Goal: Information Seeking & Learning: Learn about a topic

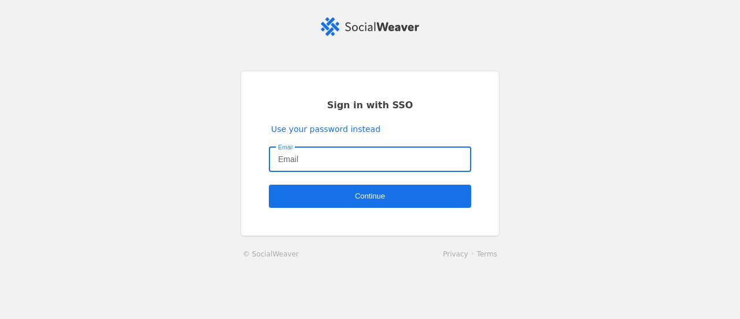
click at [412, 160] on input "Email" at bounding box center [370, 159] width 184 height 14
type input "[EMAIL_ADDRESS][PERSON_NAME][DOMAIN_NAME]"
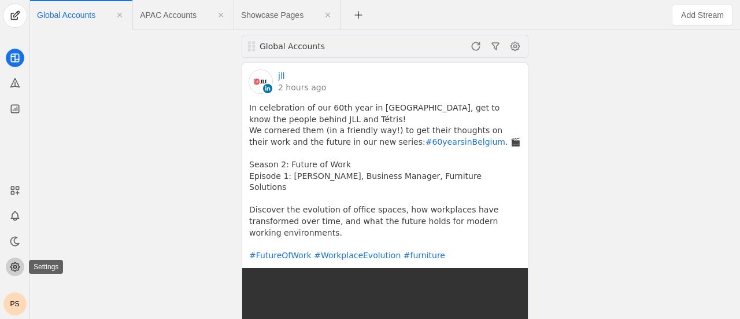
click at [12, 269] on icon at bounding box center [15, 267] width 12 height 12
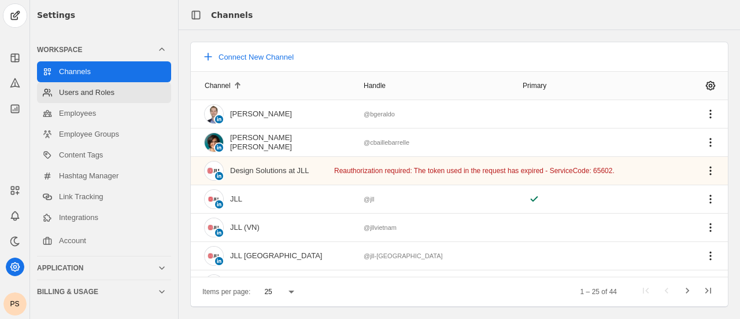
click at [136, 95] on link "Users and Roles" at bounding box center [104, 92] width 134 height 21
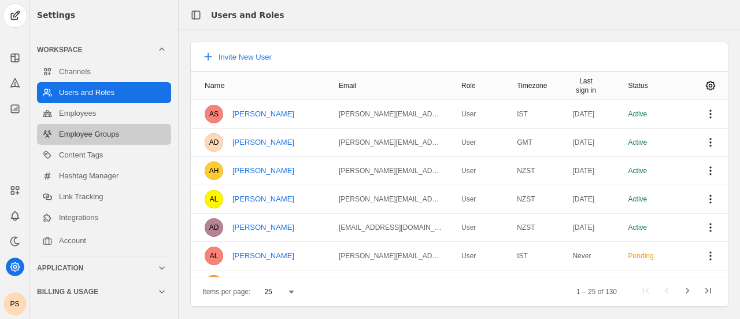
click at [110, 125] on link "Employee Groups" at bounding box center [104, 134] width 134 height 21
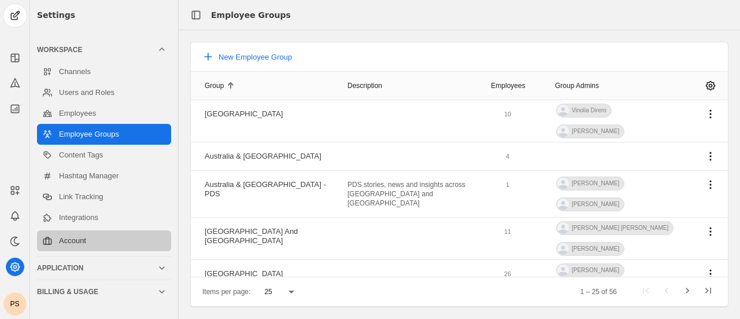
click at [108, 239] on link "Account" at bounding box center [104, 240] width 134 height 21
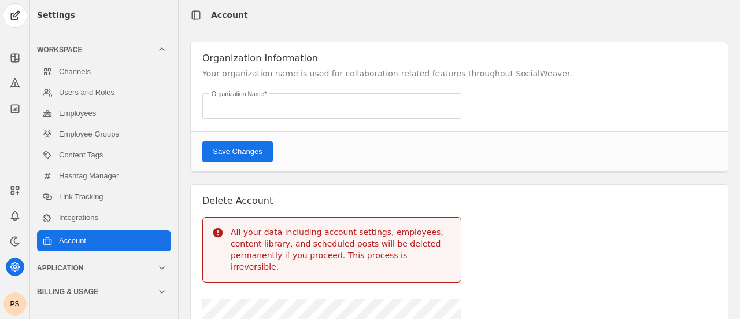
type input "JLL"
click at [10, 109] on icon at bounding box center [15, 109] width 12 height 12
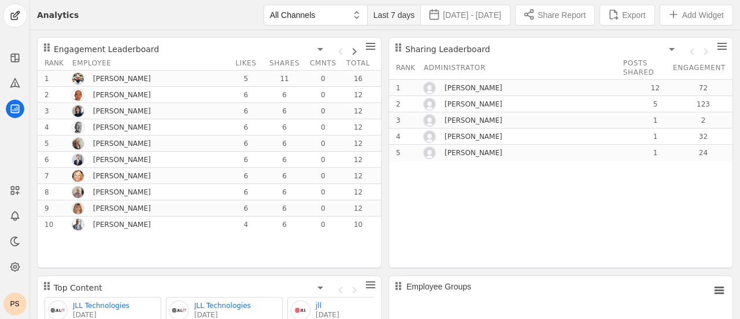
click at [374, 14] on span "Last 7 days" at bounding box center [394, 15] width 42 height 12
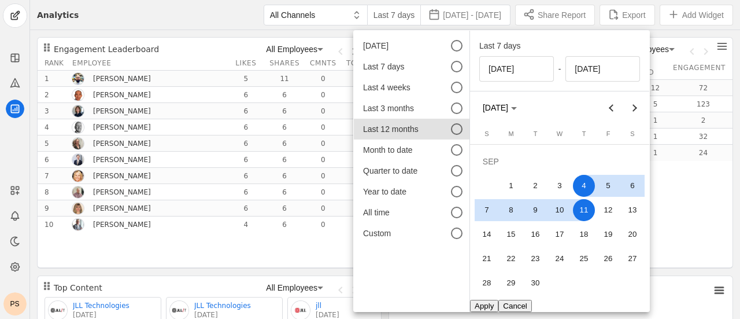
click at [402, 129] on div "Last 12 months" at bounding box center [399, 129] width 72 height 12
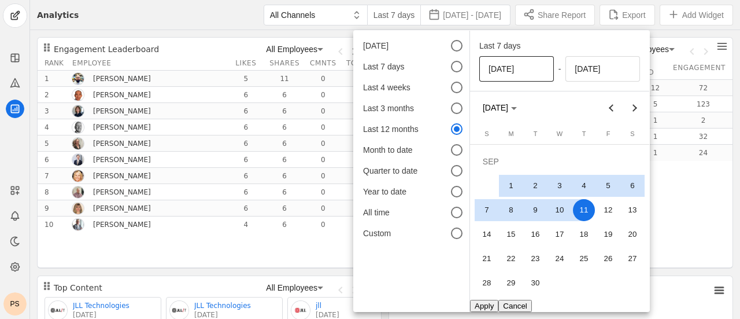
click at [516, 68] on input "[DATE]" at bounding box center [516, 69] width 56 height 14
click at [504, 69] on input "[DATE]" at bounding box center [516, 69] width 56 height 14
click at [609, 114] on span "Previous month" at bounding box center [610, 107] width 23 height 23
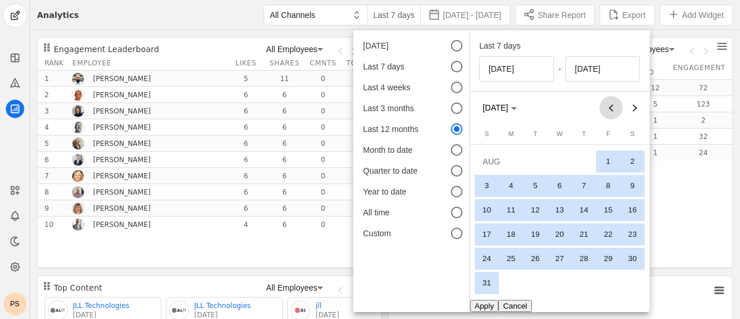
click at [609, 114] on span "Previous month" at bounding box center [610, 107] width 23 height 23
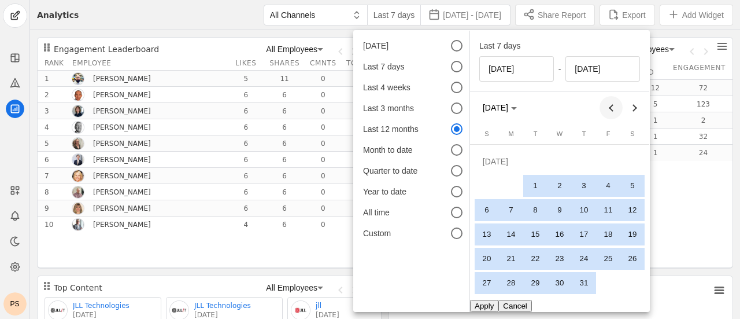
click at [609, 114] on span "Previous month" at bounding box center [610, 107] width 23 height 23
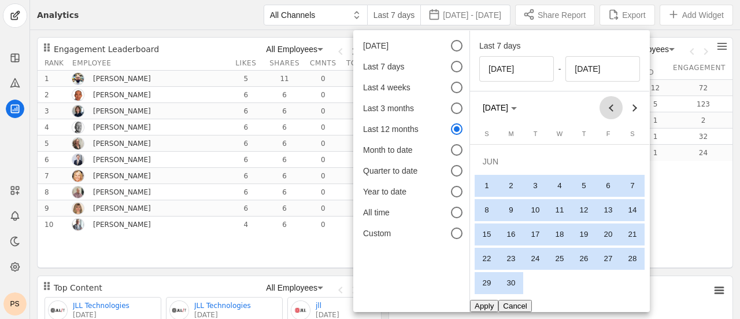
click at [609, 114] on span "Previous month" at bounding box center [610, 107] width 23 height 23
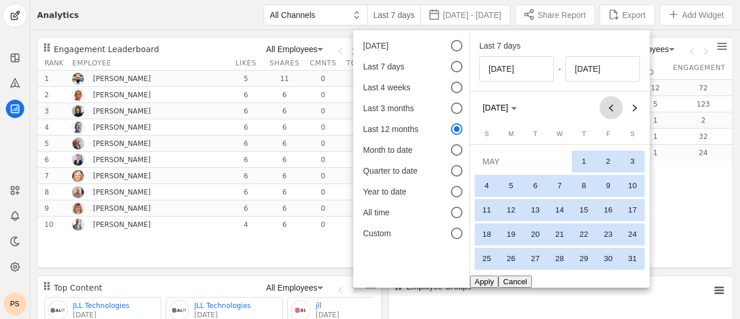
click at [609, 114] on span "Previous month" at bounding box center [610, 107] width 23 height 23
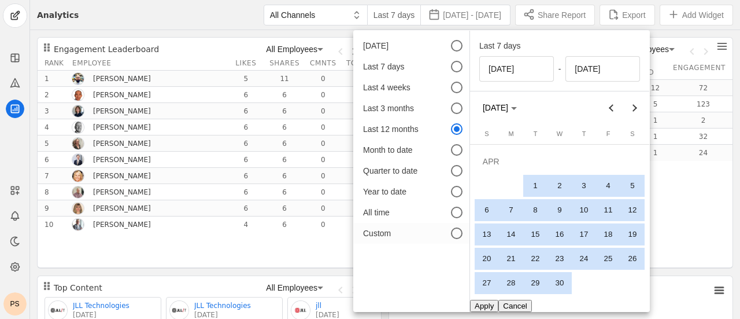
click at [441, 239] on mat-list-option "Custom" at bounding box center [412, 233] width 116 height 21
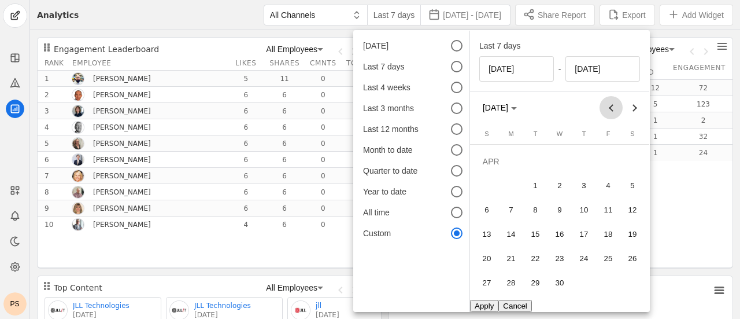
click at [612, 101] on span "Previous month" at bounding box center [610, 107] width 23 height 23
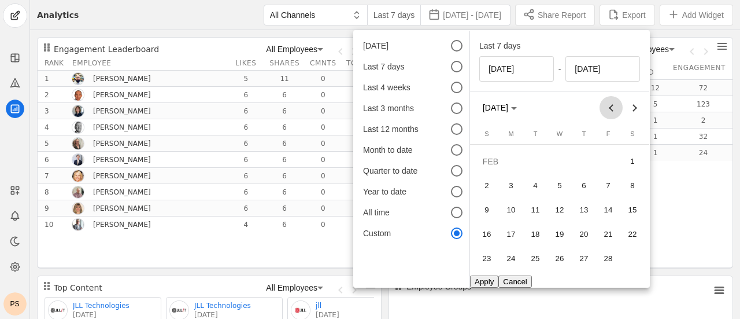
click at [612, 101] on span "Previous month" at bounding box center [610, 107] width 23 height 23
click at [639, 98] on span "Next month" at bounding box center [634, 107] width 23 height 23
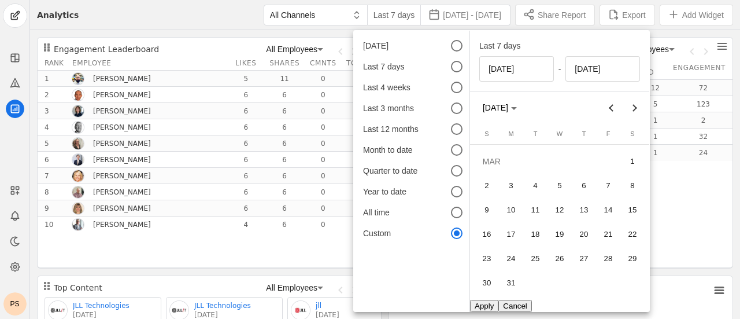
click at [632, 151] on span "1" at bounding box center [632, 161] width 22 height 22
type input "[DATE]"
click at [632, 102] on span "Next month" at bounding box center [634, 107] width 23 height 23
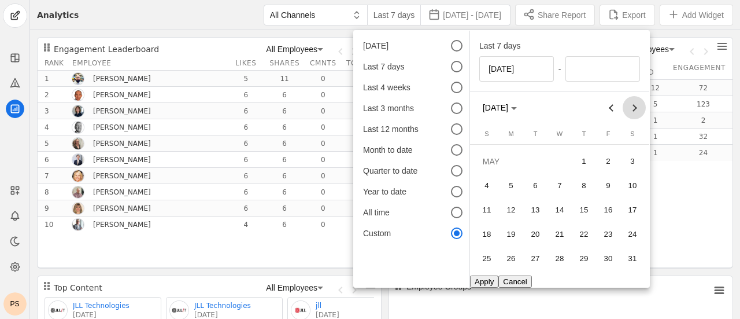
click at [632, 102] on span "Next month" at bounding box center [634, 107] width 23 height 23
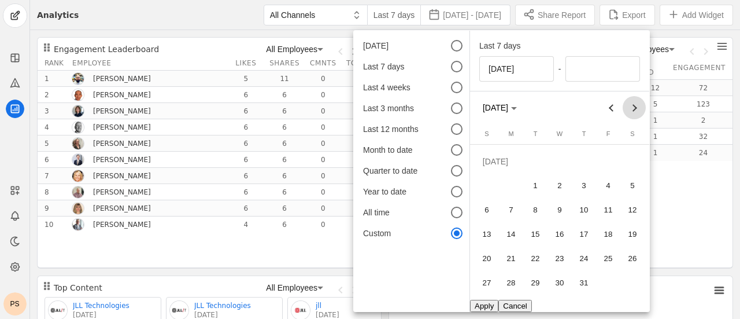
click at [632, 102] on span "Next month" at bounding box center [634, 107] width 23 height 23
click at [487, 279] on span "31" at bounding box center [487, 282] width 22 height 22
type input "[DATE]"
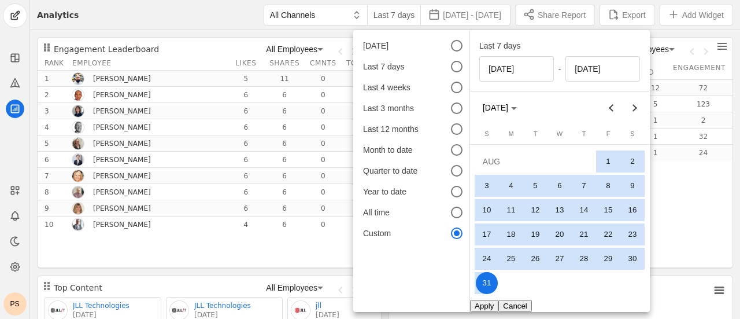
click at [478, 307] on button "Apply" at bounding box center [484, 305] width 28 height 12
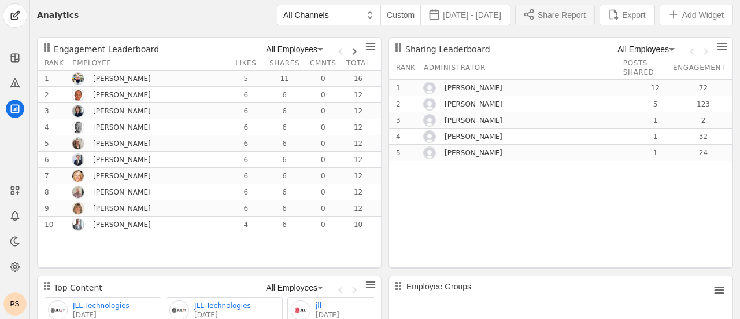
click at [557, 16] on span "Share Report" at bounding box center [562, 15] width 48 height 12
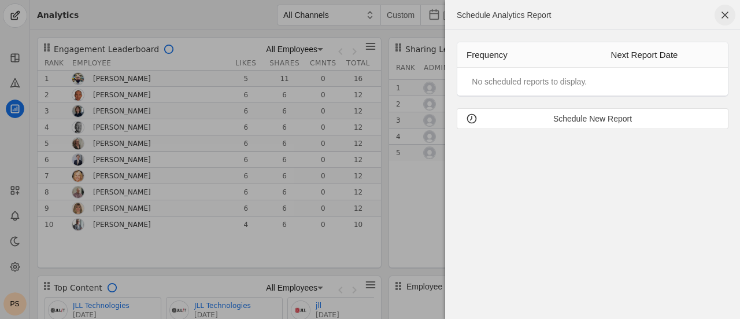
click at [721, 20] on span "button" at bounding box center [725, 15] width 21 height 21
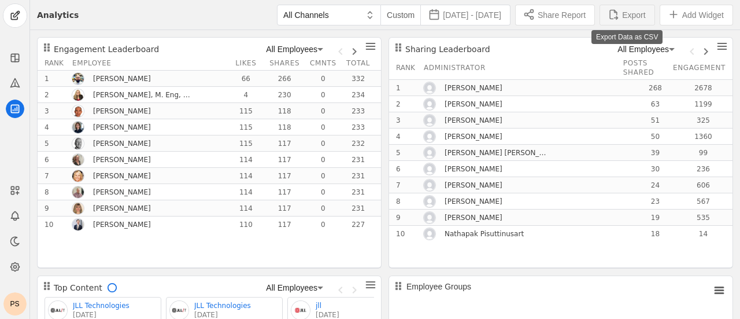
click at [619, 15] on span "button" at bounding box center [627, 15] width 54 height 20
click at [622, 17] on span "Export" at bounding box center [633, 15] width 23 height 12
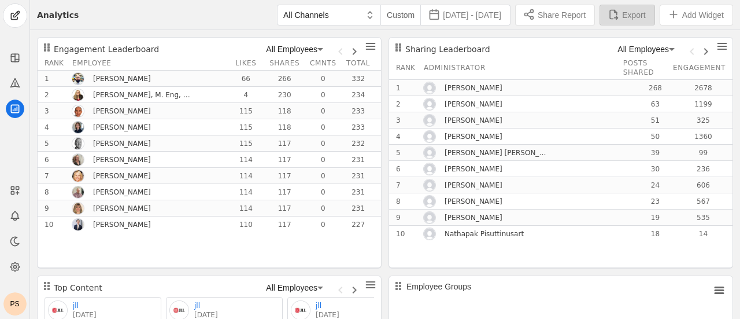
click at [622, 17] on span "Export" at bounding box center [633, 15] width 23 height 12
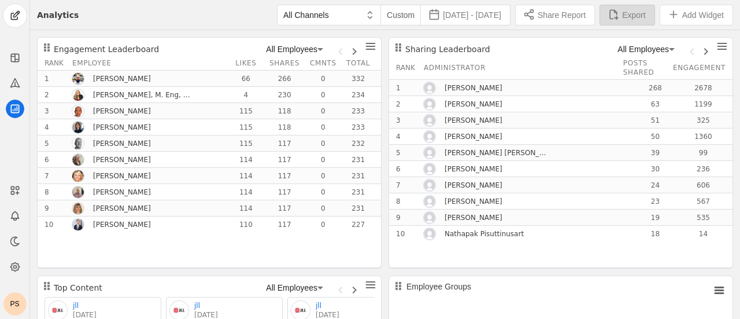
click at [622, 17] on span "Export" at bounding box center [633, 15] width 23 height 12
drag, startPoint x: 621, startPoint y: 17, endPoint x: 630, endPoint y: 16, distance: 9.3
click at [630, 16] on span "Export" at bounding box center [633, 15] width 23 height 12
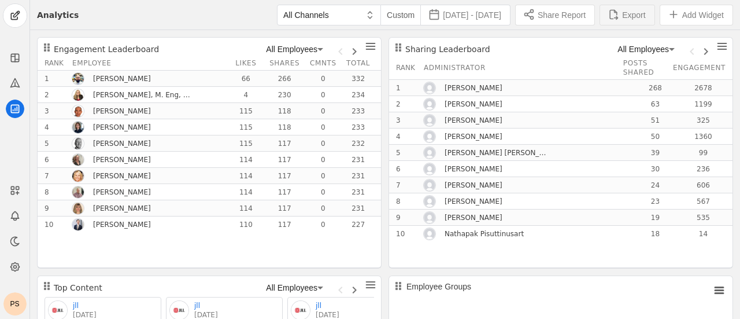
click at [630, 16] on span "Export" at bounding box center [633, 15] width 23 height 12
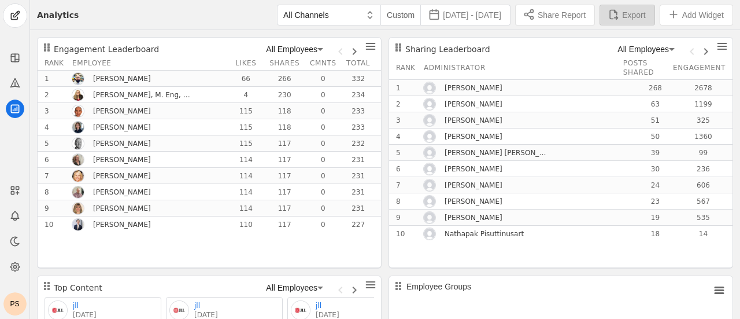
click at [630, 16] on span "Export" at bounding box center [633, 15] width 23 height 12
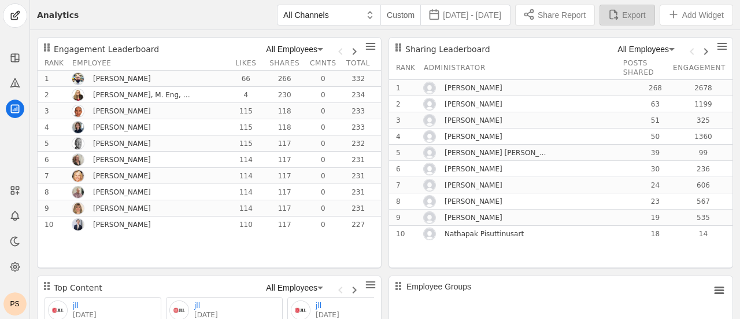
click at [630, 16] on span "Export" at bounding box center [633, 15] width 23 height 12
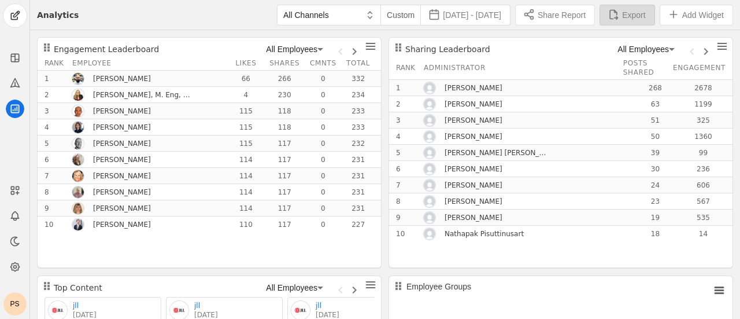
click at [630, 16] on span "Export" at bounding box center [633, 15] width 23 height 12
click at [624, 16] on span "Export" at bounding box center [633, 15] width 23 height 12
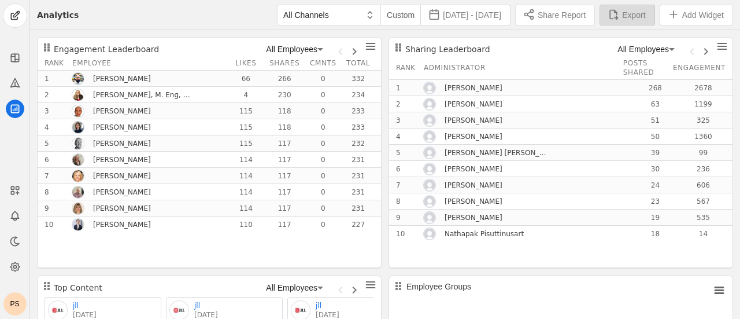
click at [624, 16] on span "Export" at bounding box center [633, 15] width 23 height 12
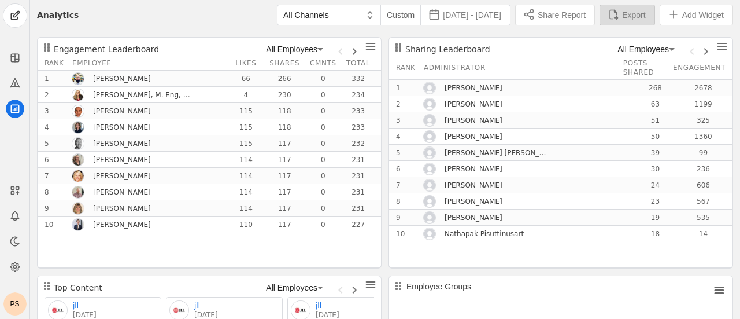
click at [624, 16] on span "Export" at bounding box center [633, 15] width 23 height 12
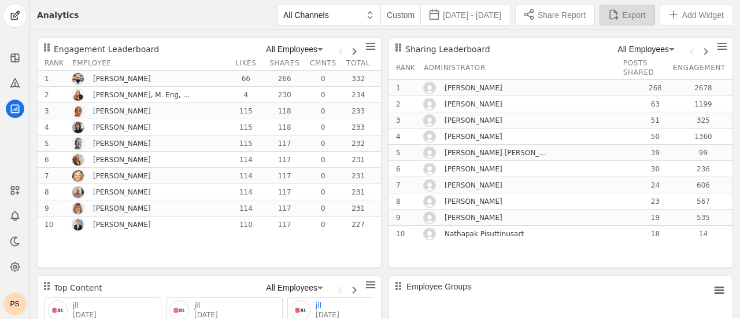
click at [624, 16] on span "Export" at bounding box center [633, 15] width 23 height 12
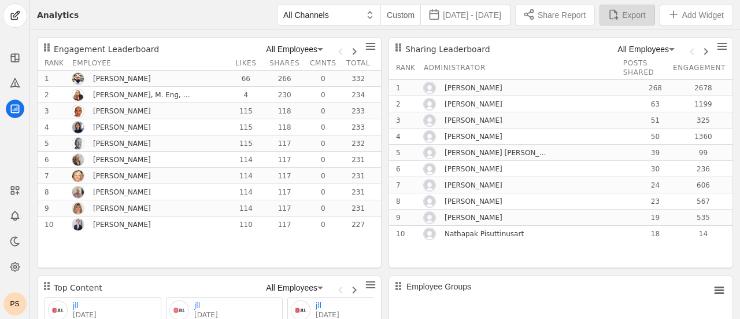
click at [624, 16] on span "Export" at bounding box center [633, 15] width 23 height 12
click at [610, 18] on span "button" at bounding box center [627, 15] width 54 height 20
